Goal: Task Accomplishment & Management: Use online tool/utility

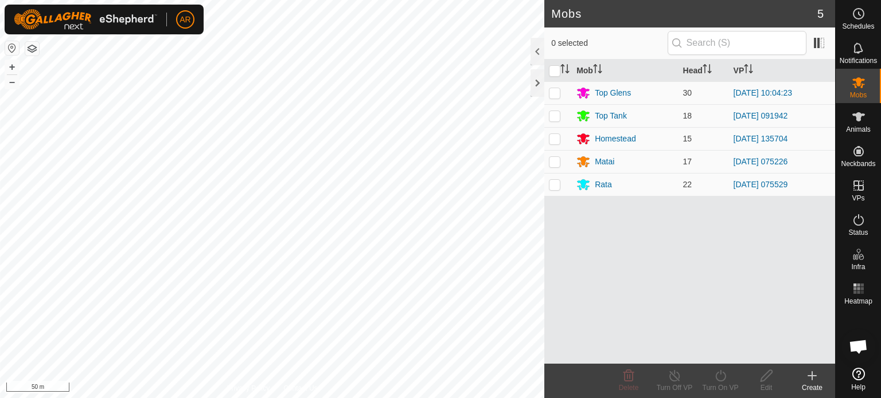
click at [30, 54] on button "button" at bounding box center [32, 49] width 14 height 14
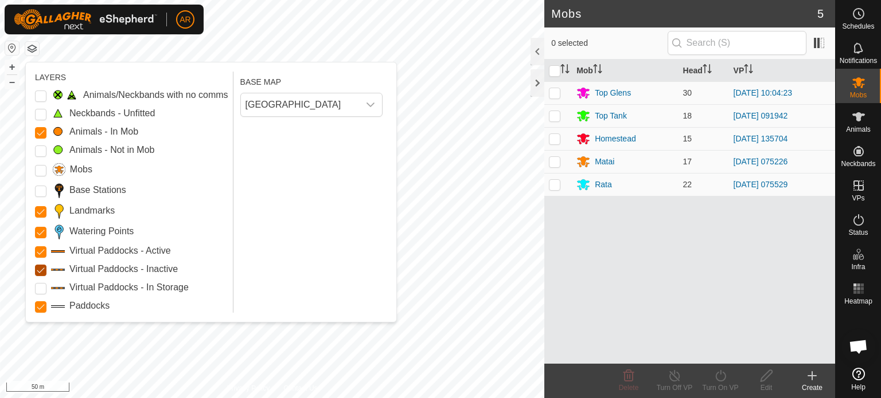
click at [40, 268] on Inactive "Virtual Paddocks - Inactive" at bounding box center [40, 270] width 11 height 11
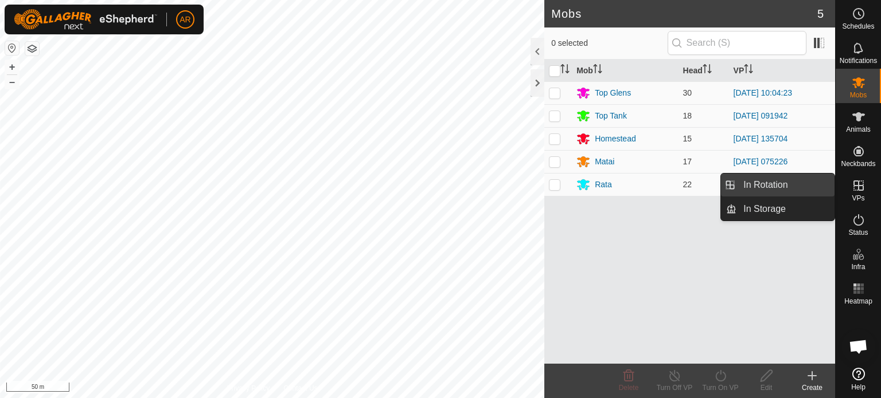
click at [789, 185] on link "In Rotation" at bounding box center [785, 185] width 98 height 23
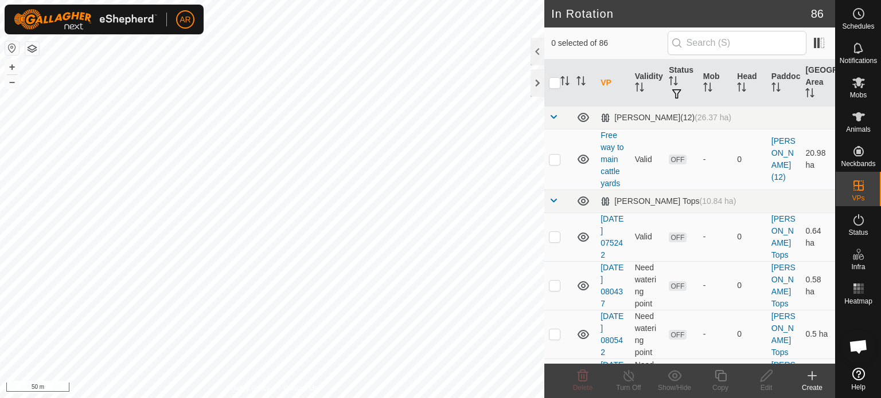
click at [814, 379] on icon at bounding box center [812, 376] width 14 height 14
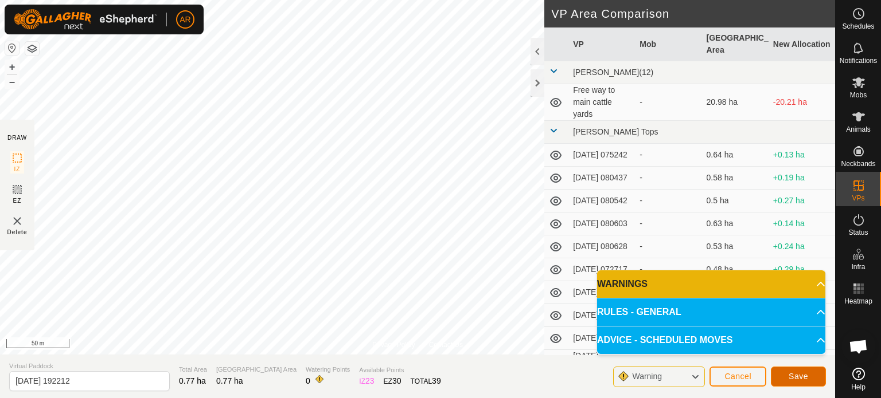
click at [787, 374] on button "Save" at bounding box center [798, 377] width 55 height 20
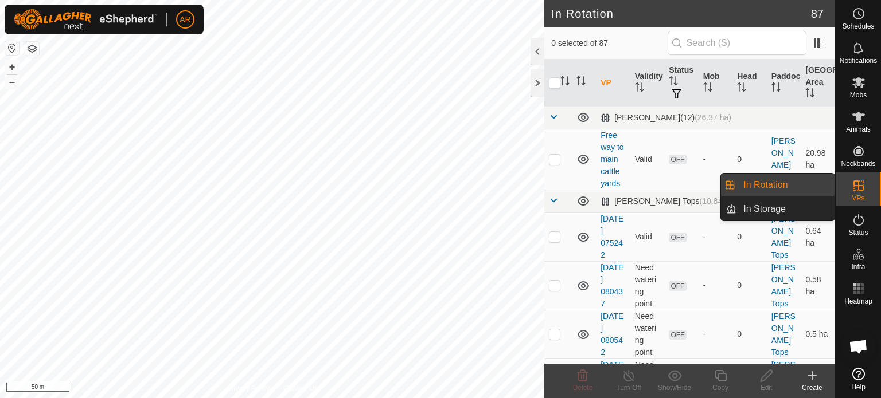
click at [789, 187] on link "In Rotation" at bounding box center [785, 185] width 98 height 23
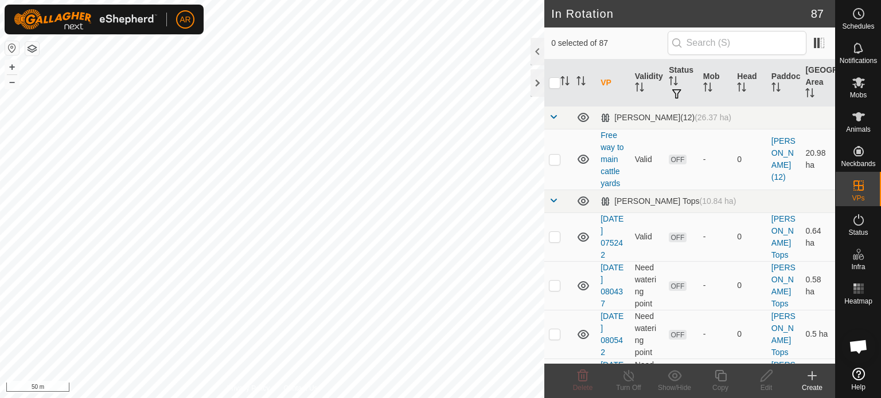
click at [812, 377] on icon at bounding box center [812, 376] width 0 height 8
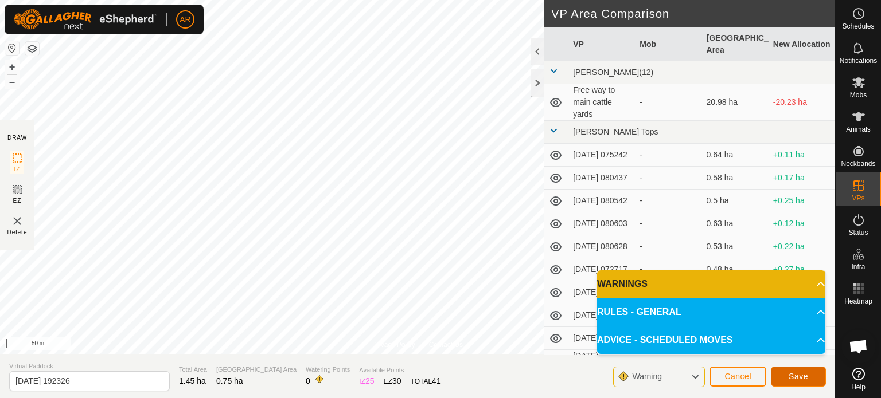
click at [796, 377] on span "Save" at bounding box center [797, 376] width 19 height 9
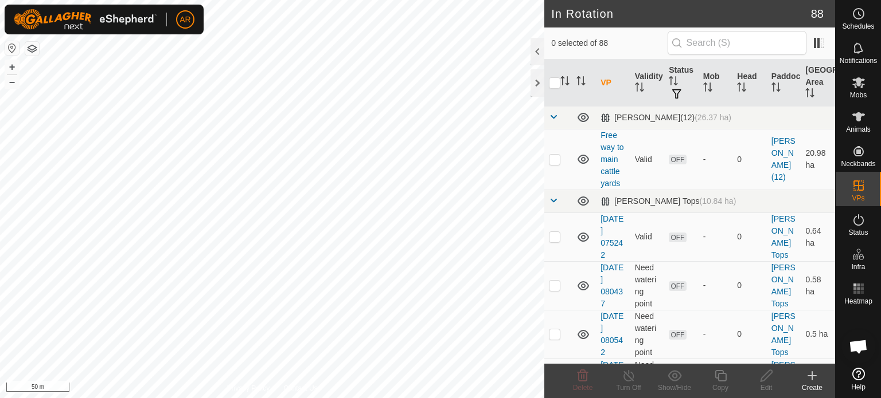
click at [30, 50] on button "button" at bounding box center [32, 49] width 14 height 14
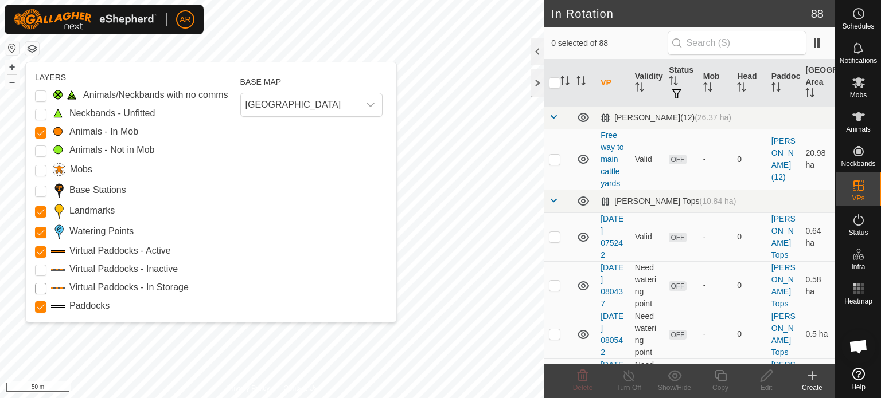
click at [40, 292] on Storage "Virtual Paddocks - In Storage" at bounding box center [40, 288] width 11 height 11
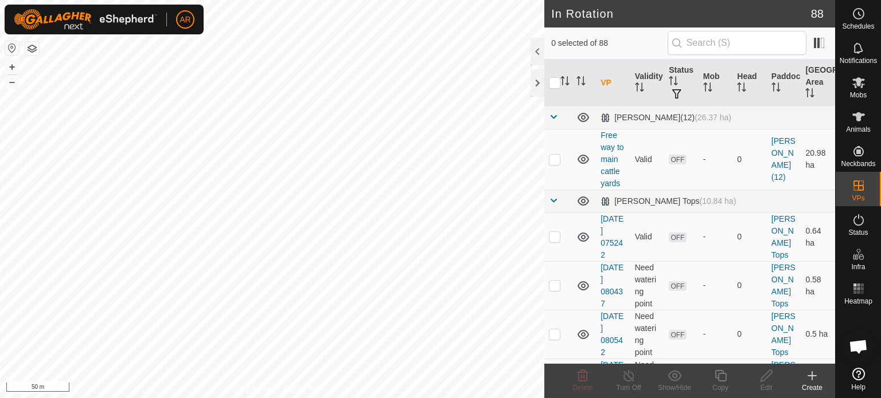
click at [37, 46] on button "button" at bounding box center [32, 49] width 14 height 14
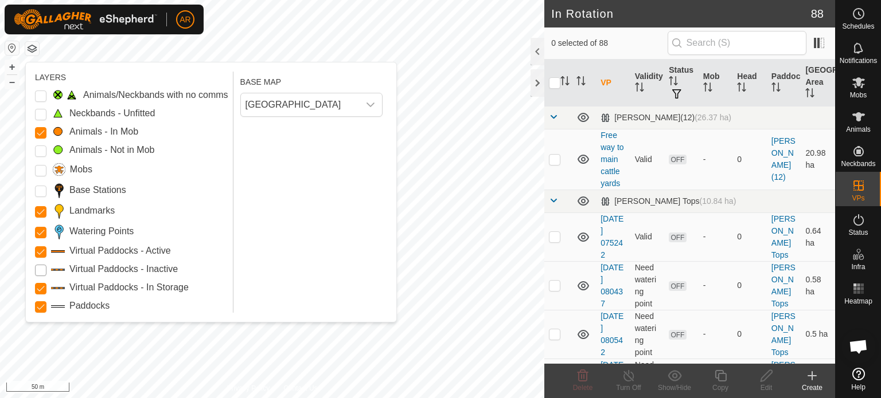
click at [38, 273] on Inactive "Virtual Paddocks - Inactive" at bounding box center [40, 270] width 11 height 11
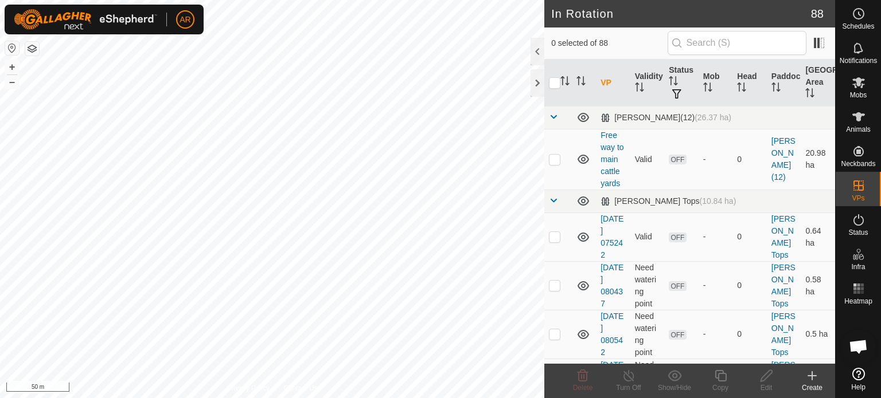
checkbox input "true"
click at [858, 85] on icon at bounding box center [858, 82] width 13 height 11
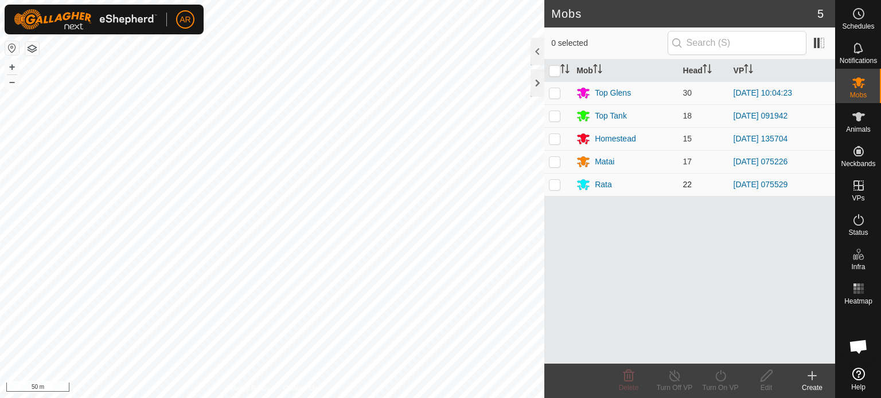
click at [557, 188] on p-checkbox at bounding box center [554, 184] width 11 height 9
checkbox input "true"
click at [722, 377] on icon at bounding box center [720, 376] width 14 height 14
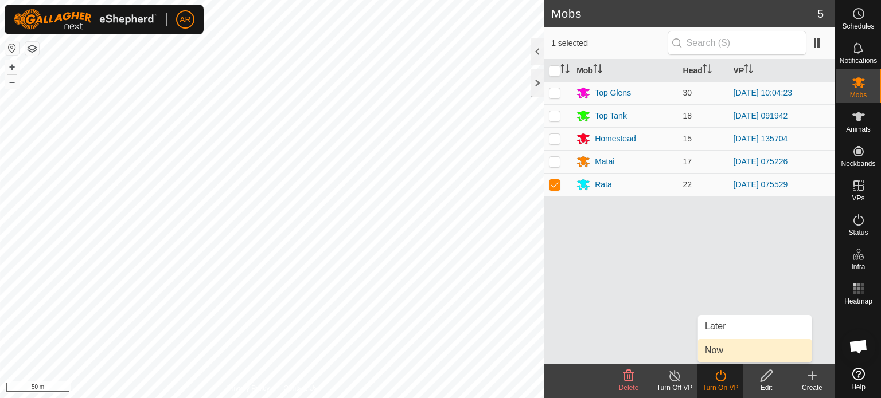
click at [723, 354] on link "Now" at bounding box center [755, 350] width 114 height 23
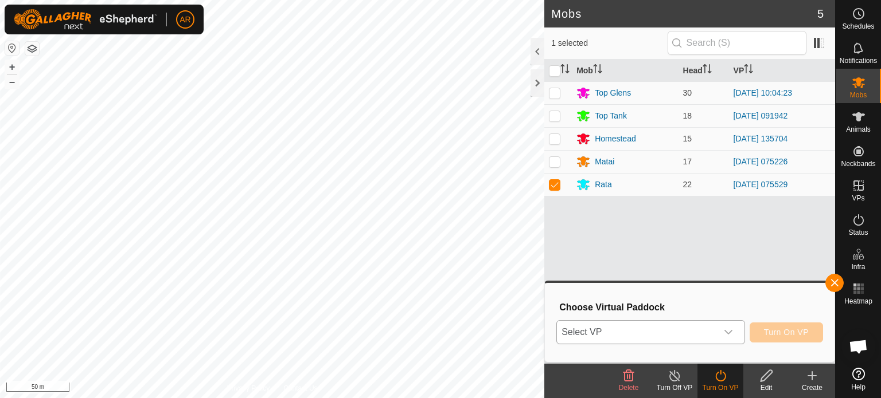
click at [639, 334] on span "Select VP" at bounding box center [637, 332] width 160 height 23
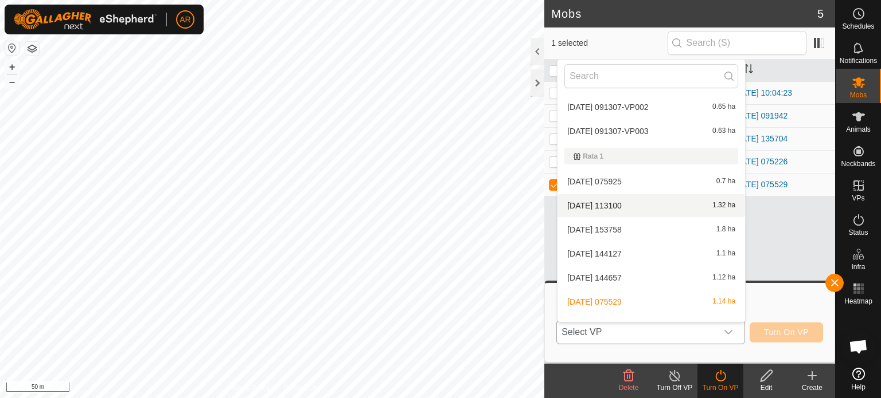
scroll to position [2022, 0]
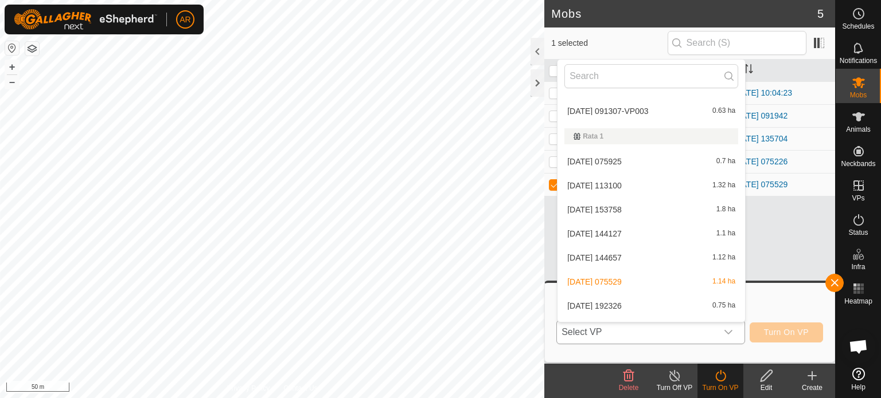
click at [609, 303] on li "[DATE] 192326 0.75 ha" at bounding box center [650, 306] width 187 height 23
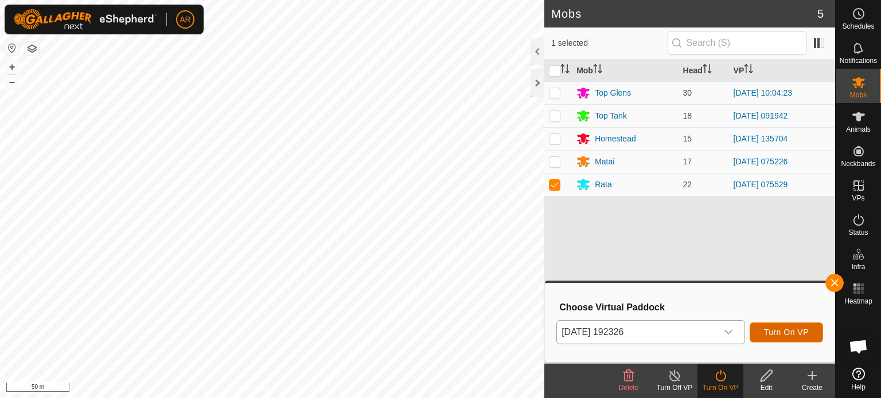
click at [789, 335] on span "Turn On VP" at bounding box center [786, 332] width 45 height 9
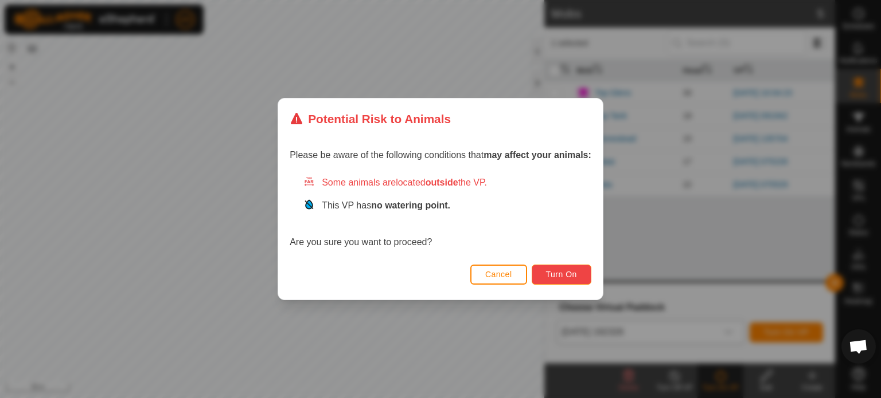
click at [571, 276] on span "Turn On" at bounding box center [561, 274] width 31 height 9
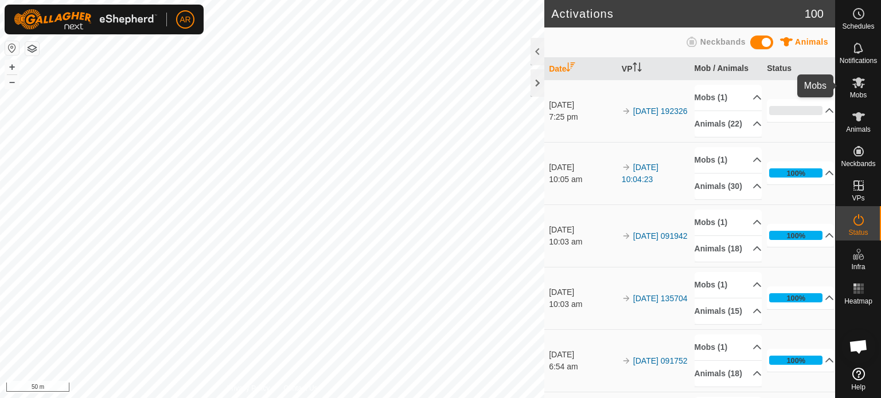
click at [853, 84] on icon at bounding box center [858, 83] width 14 height 14
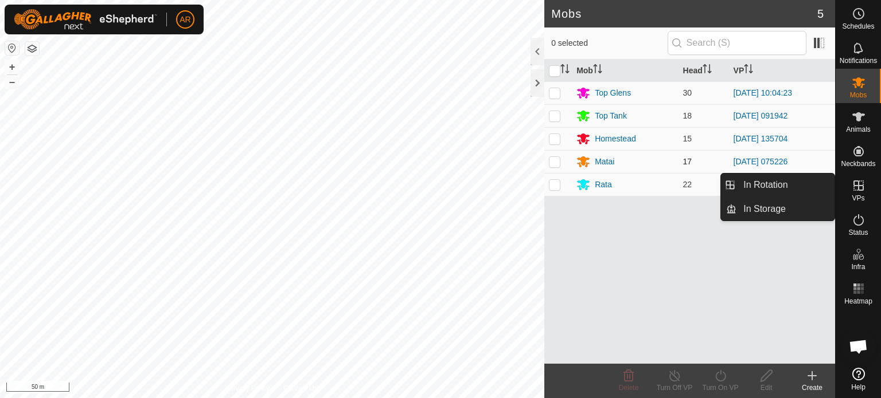
click at [552, 163] on p-checkbox at bounding box center [554, 161] width 11 height 9
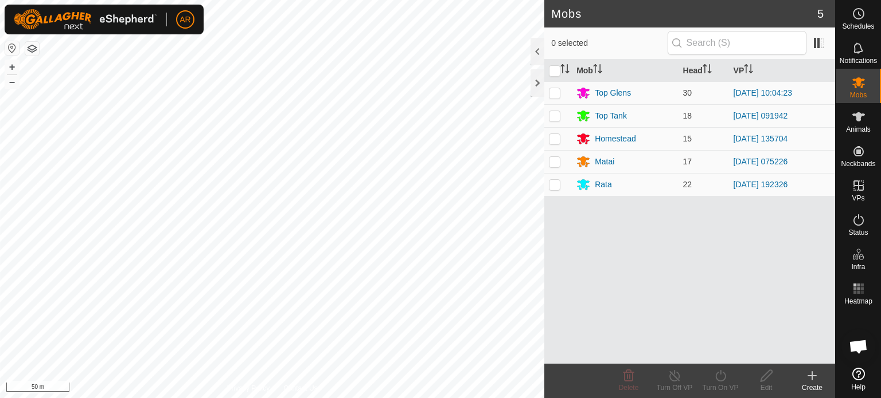
checkbox input "true"
click at [724, 373] on icon at bounding box center [720, 376] width 14 height 14
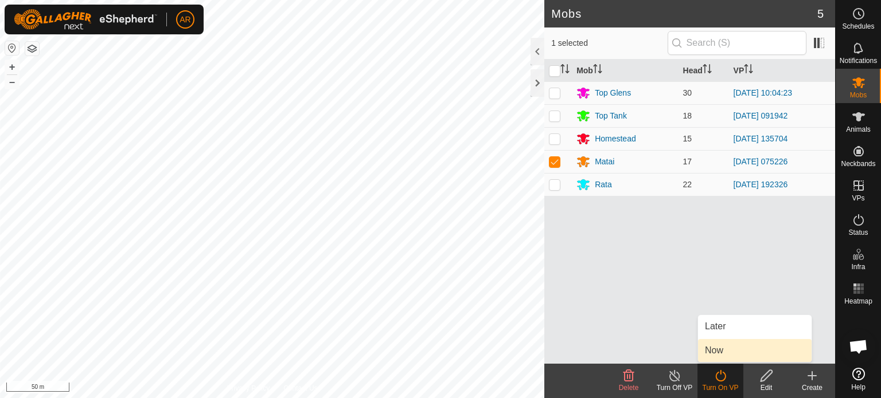
click at [725, 357] on link "Now" at bounding box center [755, 350] width 114 height 23
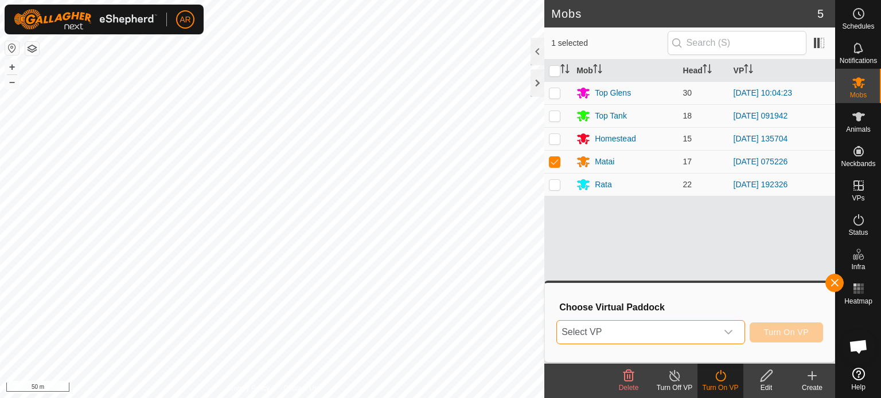
click at [651, 335] on span "Select VP" at bounding box center [637, 332] width 160 height 23
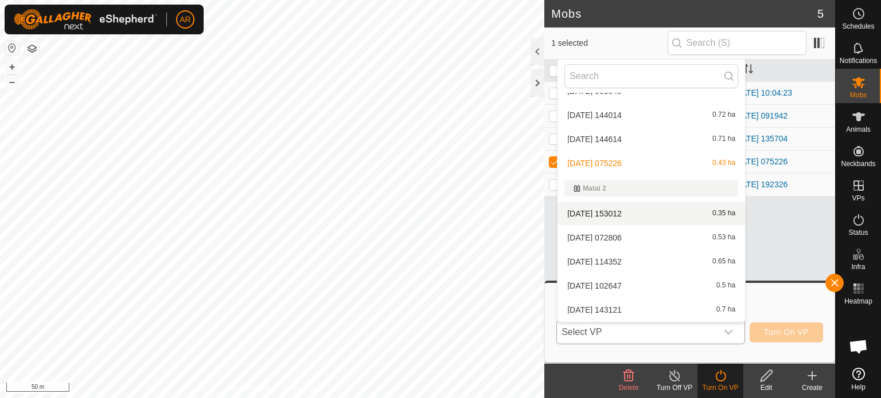
scroll to position [1334, 0]
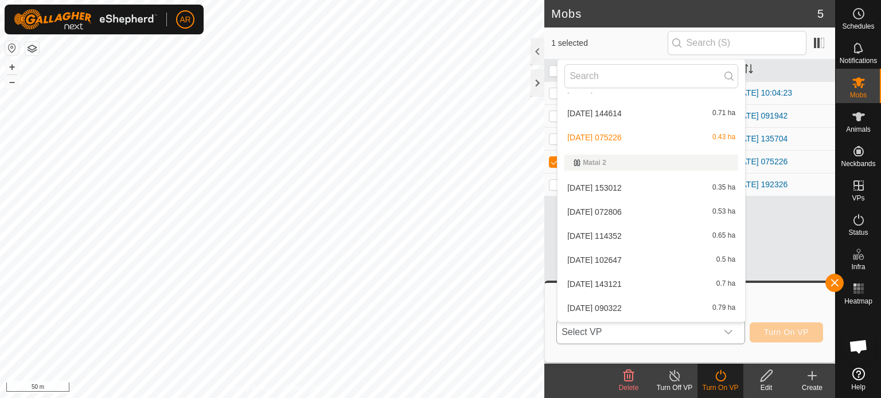
click at [610, 233] on li "[DATE] 114352 0.65 ha" at bounding box center [650, 236] width 187 height 23
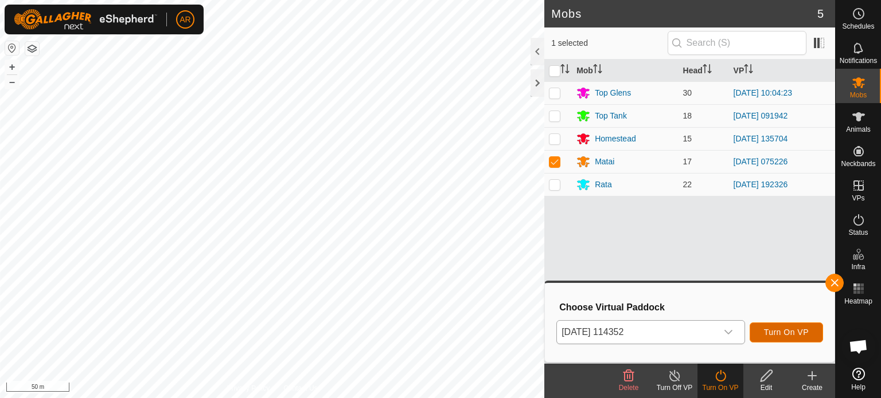
click at [780, 336] on span "Turn On VP" at bounding box center [786, 332] width 45 height 9
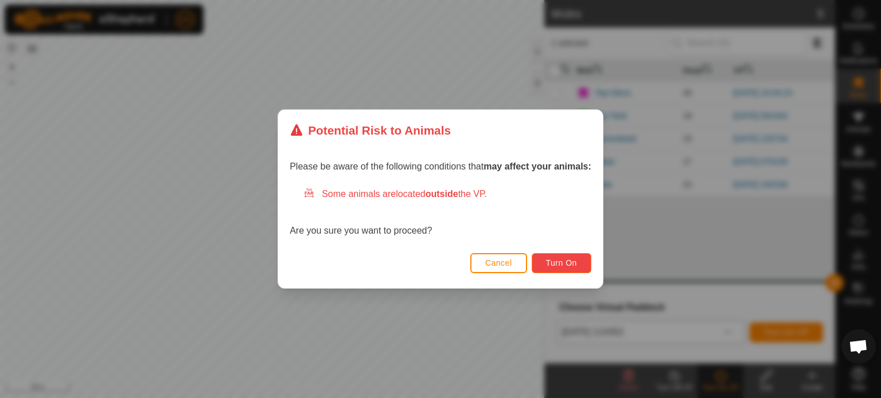
click at [562, 261] on span "Turn On" at bounding box center [561, 263] width 31 height 9
